Goal: Find contact information: Obtain details needed to contact an individual or organization

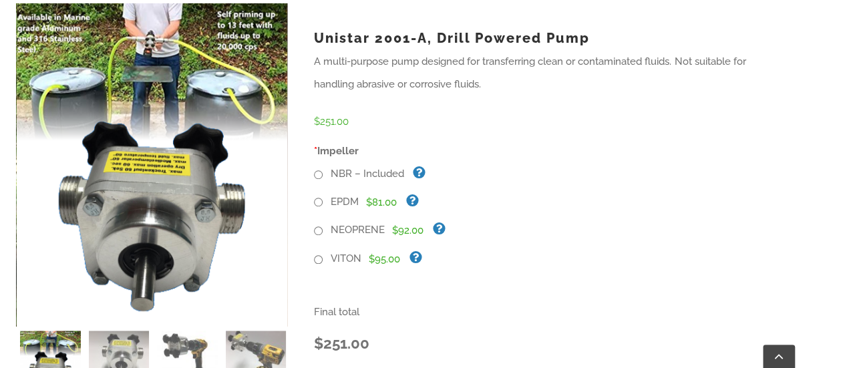
scroll to position [535, 0]
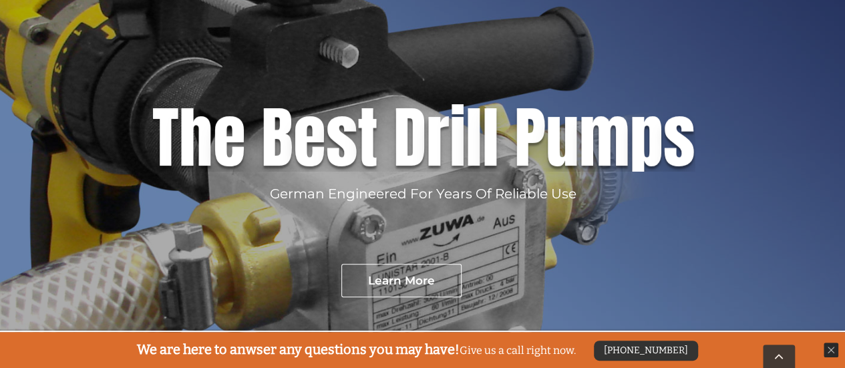
scroll to position [267, 0]
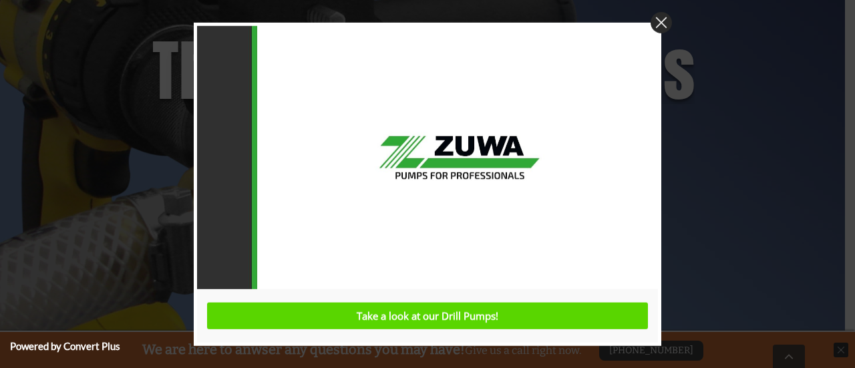
click at [658, 25] on img at bounding box center [661, 21] width 21 height 21
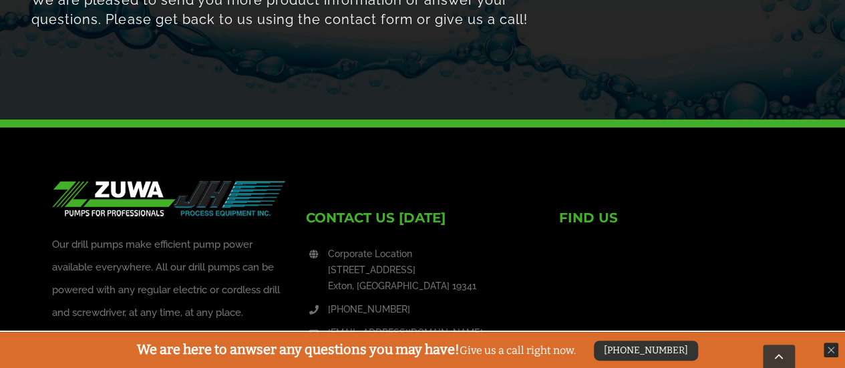
scroll to position [2272, 0]
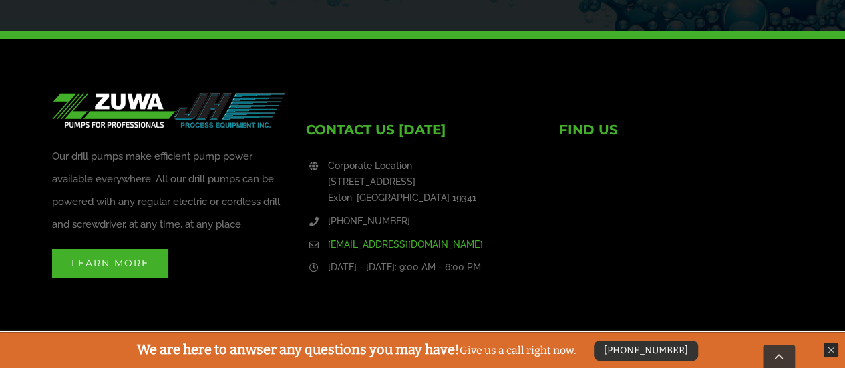
click at [370, 239] on link "[EMAIL_ADDRESS][DOMAIN_NAME]" at bounding box center [433, 245] width 211 height 16
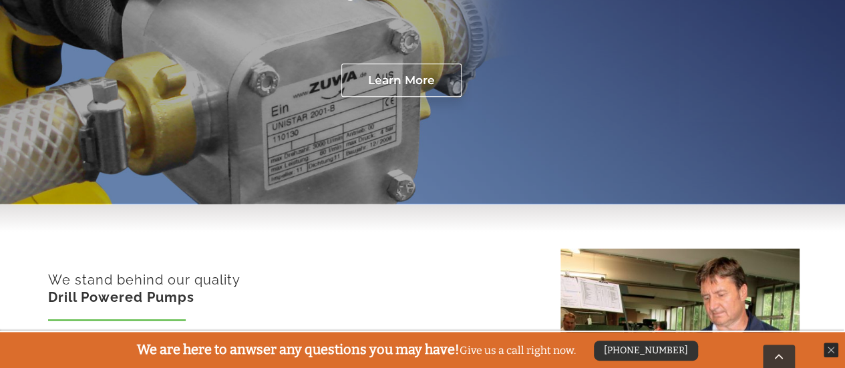
scroll to position [0, 0]
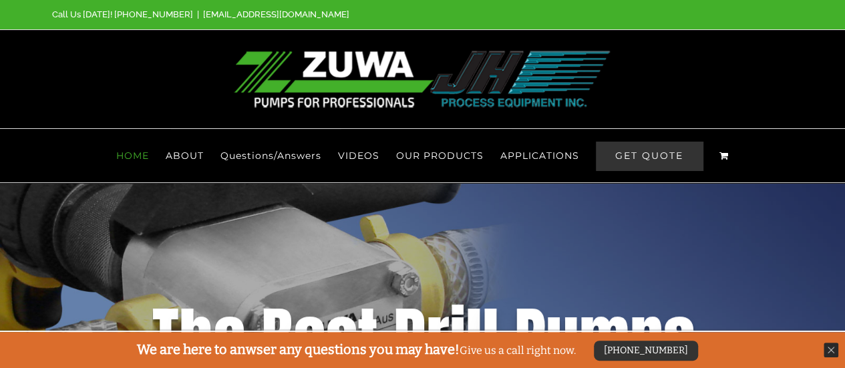
click at [650, 142] on span "GET QUOTE" at bounding box center [649, 156] width 107 height 29
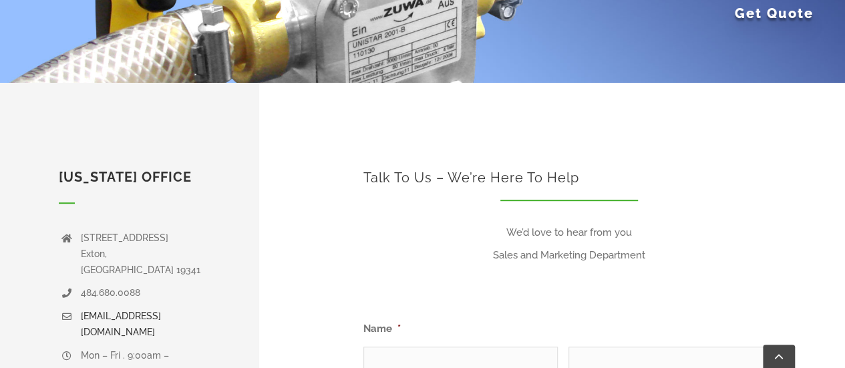
scroll to position [401, 0]
